Goal: Information Seeking & Learning: Learn about a topic

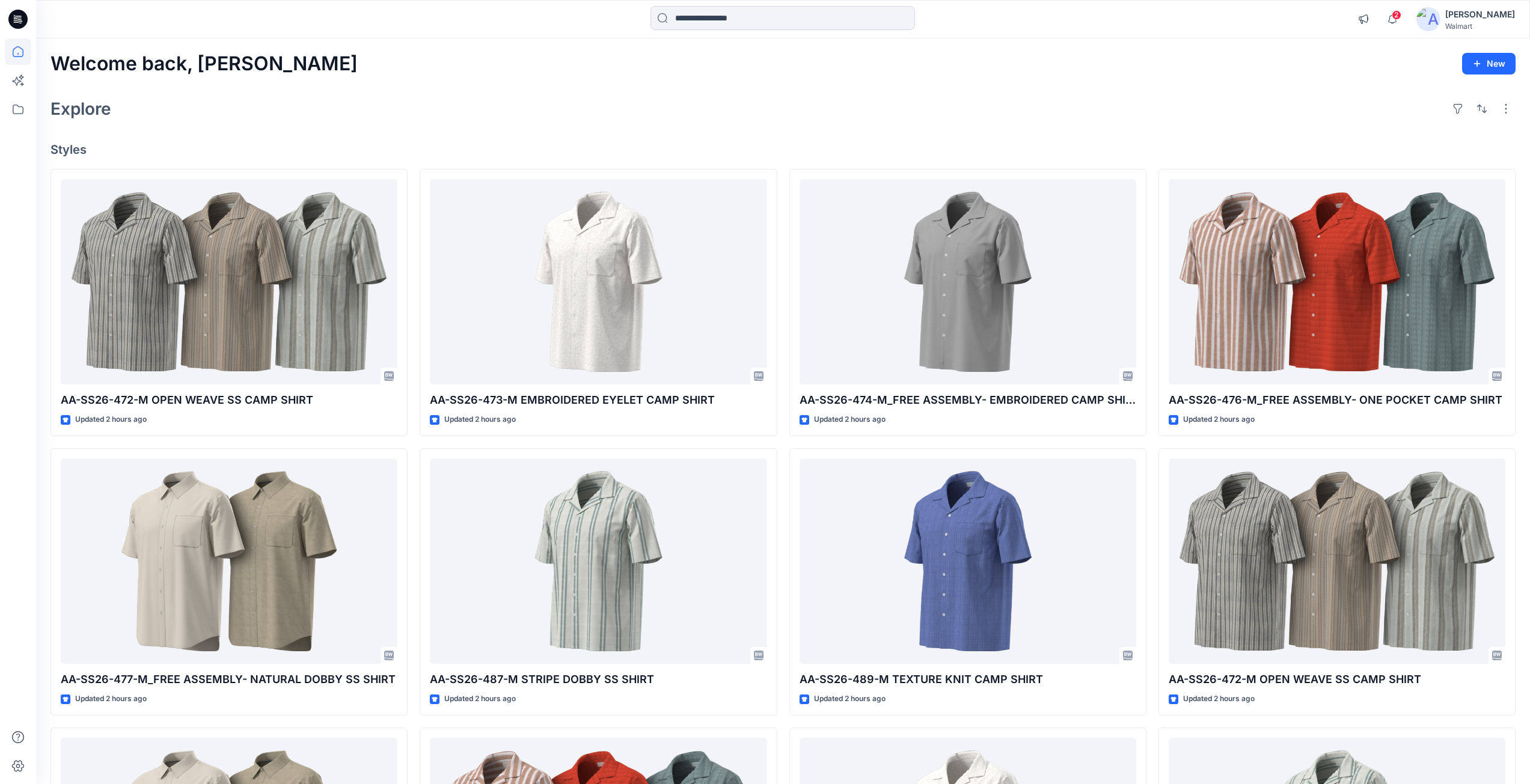
click at [15, 15] on icon at bounding box center [15, 15] width 1 height 1
click at [26, 24] on icon at bounding box center [18, 19] width 19 height 19
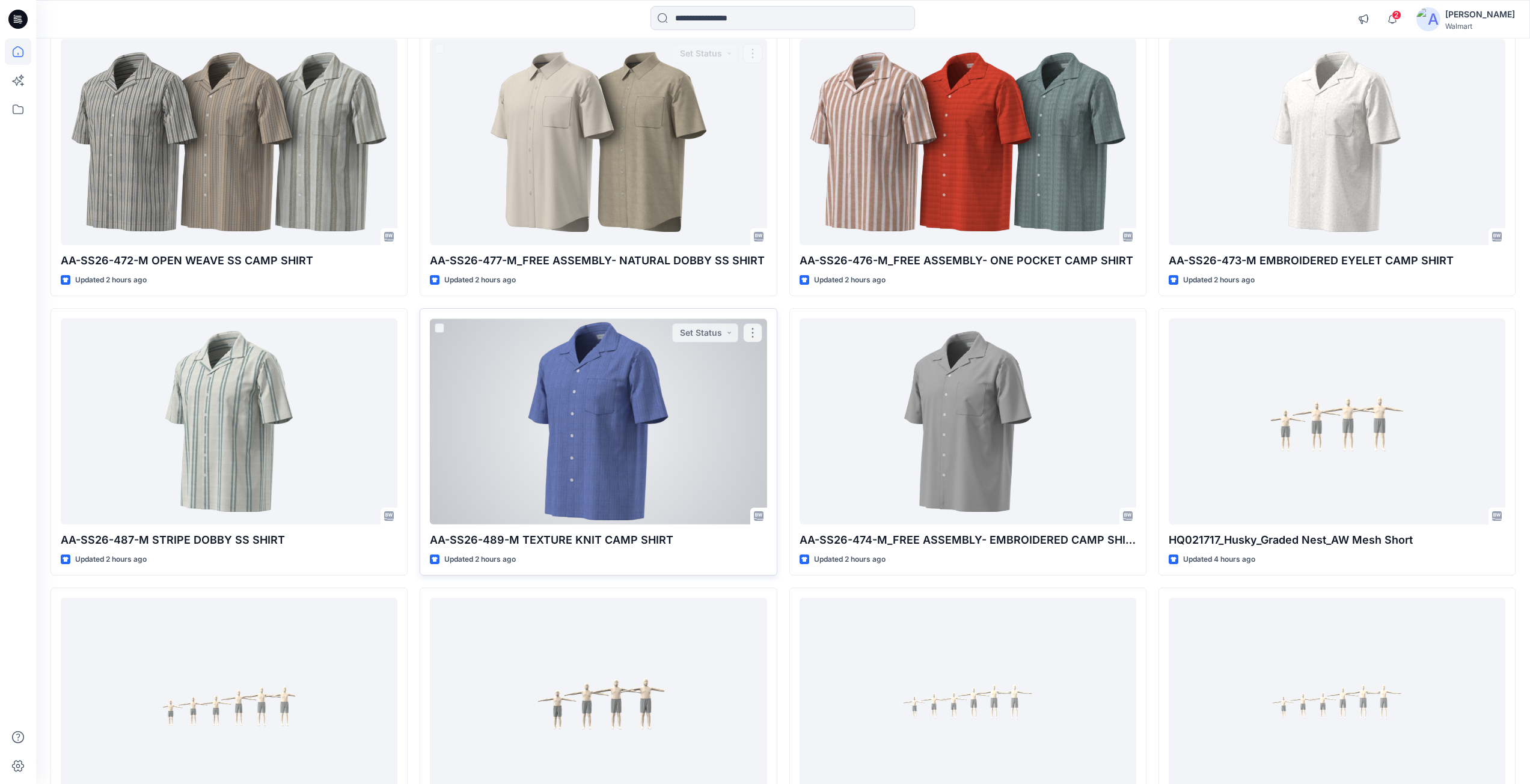
scroll to position [927, 0]
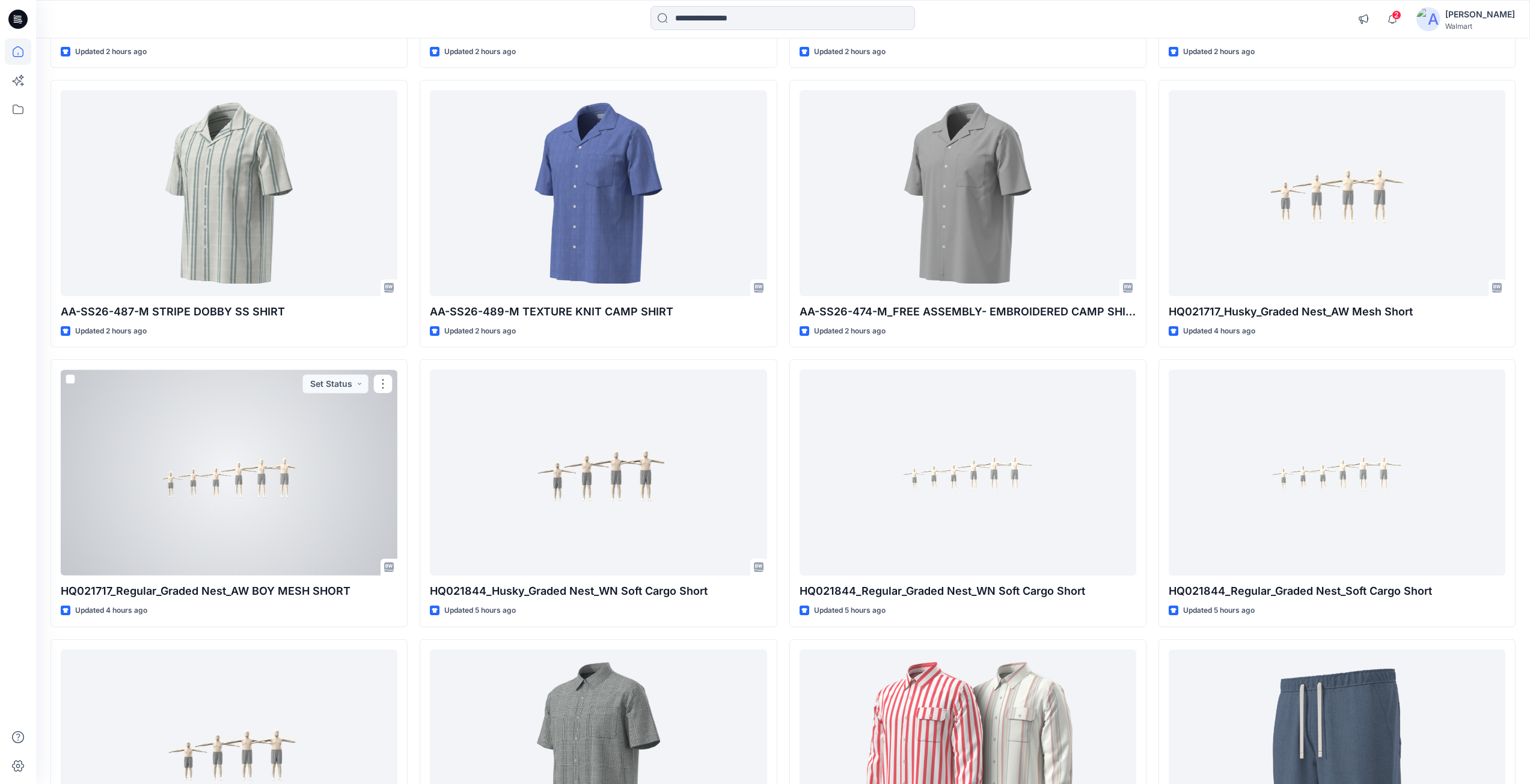
drag, startPoint x: 281, startPoint y: 457, endPoint x: 310, endPoint y: 451, distance: 29.6
click at [281, 457] on div at bounding box center [229, 473] width 336 height 206
